Goal: Navigation & Orientation: Find specific page/section

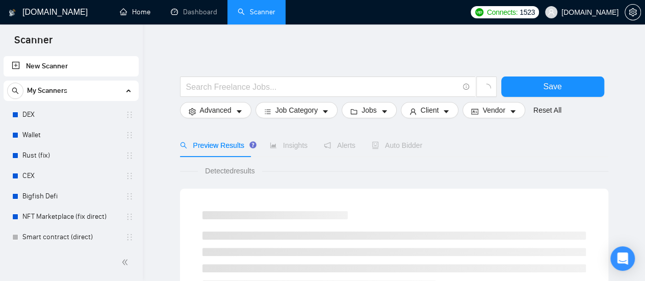
drag, startPoint x: 145, startPoint y: 15, endPoint x: 154, endPoint y: 50, distance: 36.8
click at [145, 15] on link "Home" at bounding box center [135, 12] width 31 height 9
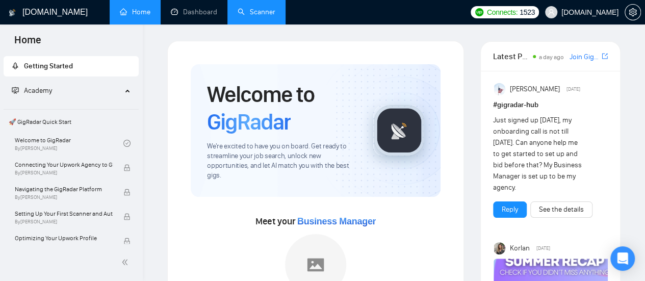
click at [257, 16] on link "Scanner" at bounding box center [257, 12] width 38 height 9
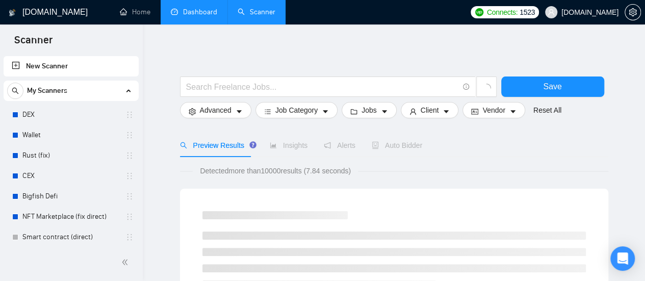
click at [193, 10] on link "Dashboard" at bounding box center [194, 12] width 46 height 9
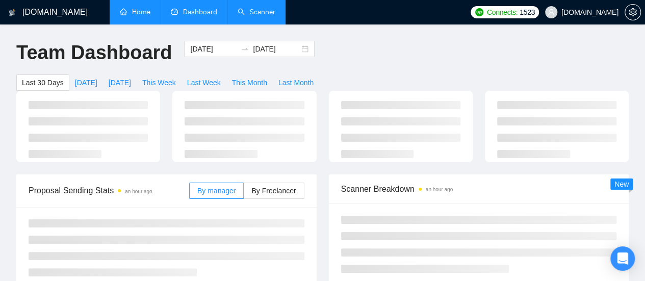
click at [142, 14] on link "Home" at bounding box center [135, 12] width 31 height 9
